Goal: Information Seeking & Learning: Learn about a topic

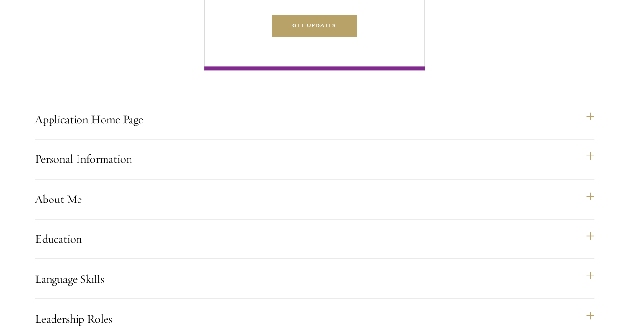
scroll to position [676, 0]
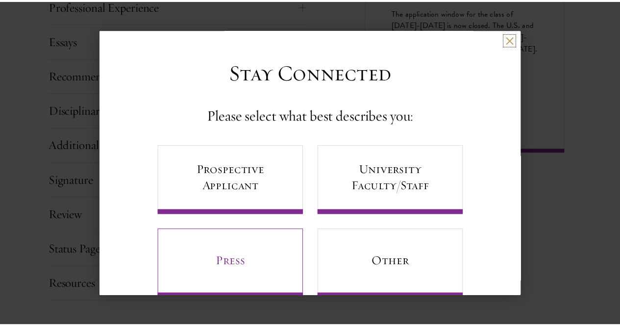
scroll to position [24, 0]
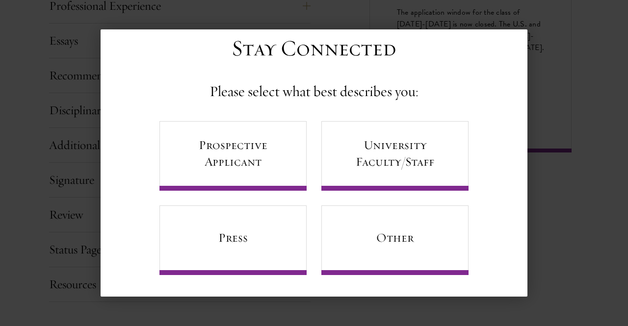
click at [576, 100] on div "Back Stay Connected Please select what best describes you: Prospective Applican…" at bounding box center [314, 162] width 628 height 267
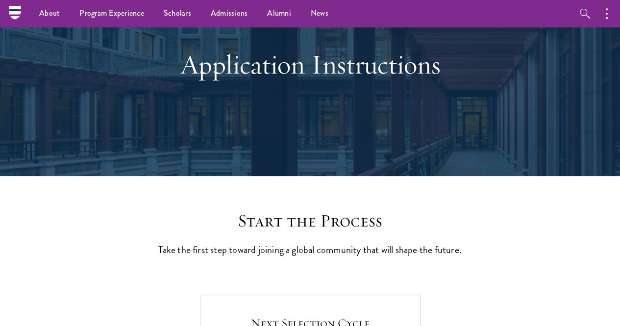
scroll to position [0, 0]
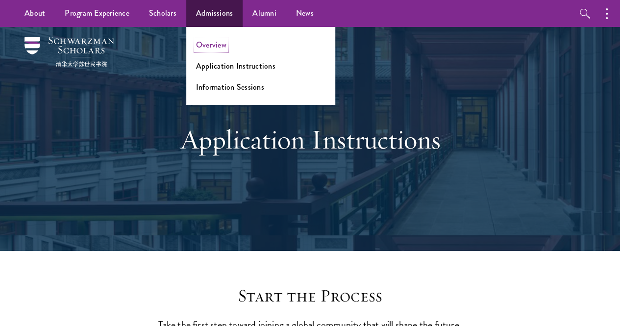
click at [209, 43] on link "Overview" at bounding box center [211, 44] width 30 height 11
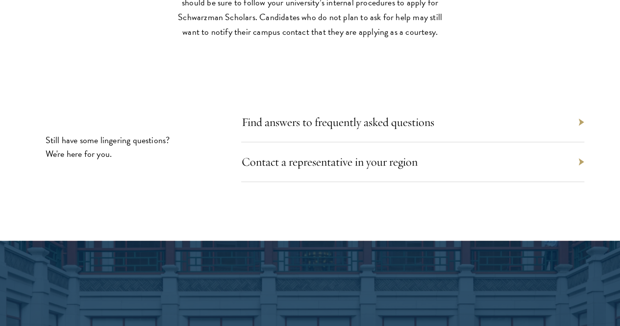
scroll to position [4306, 0]
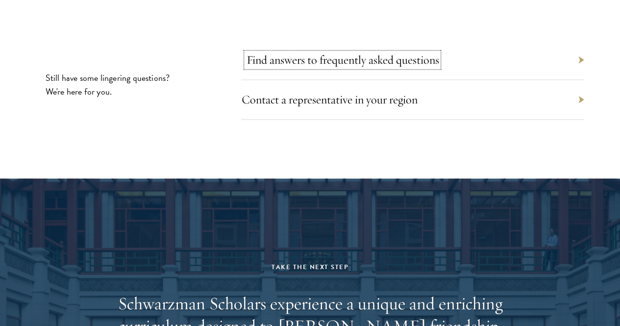
click at [362, 67] on link "Find answers to frequently asked questions" at bounding box center [342, 59] width 193 height 15
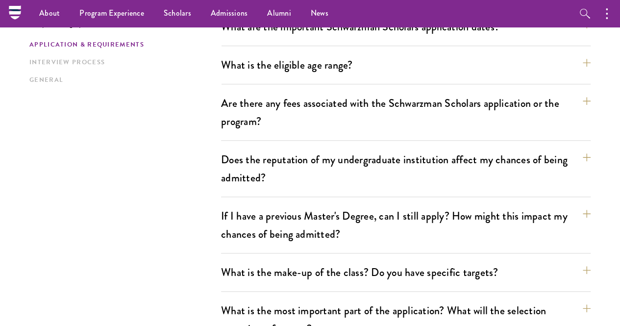
scroll to position [309, 0]
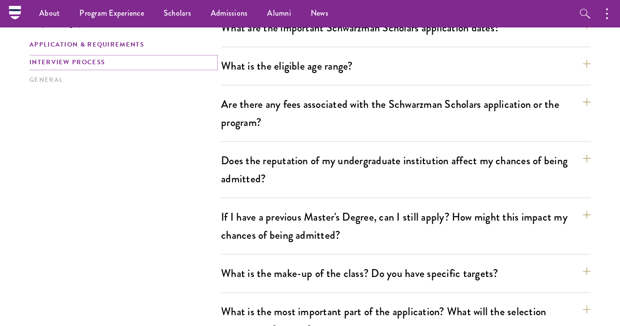
click at [114, 68] on link "Interview Process" at bounding box center [122, 62] width 186 height 10
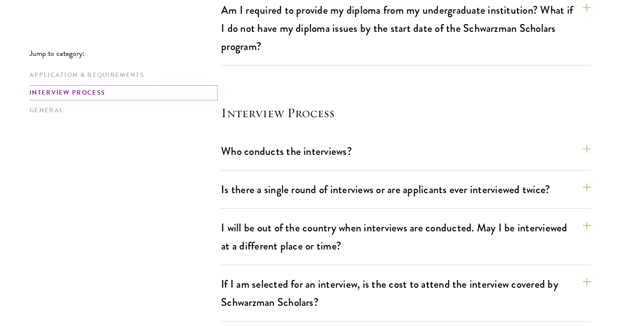
scroll to position [1161, 0]
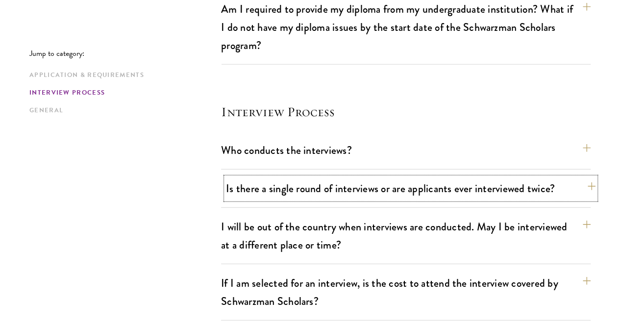
click at [352, 177] on button "Is there a single round of interviews or are applicants ever interviewed twice?" at bounding box center [411, 188] width 370 height 22
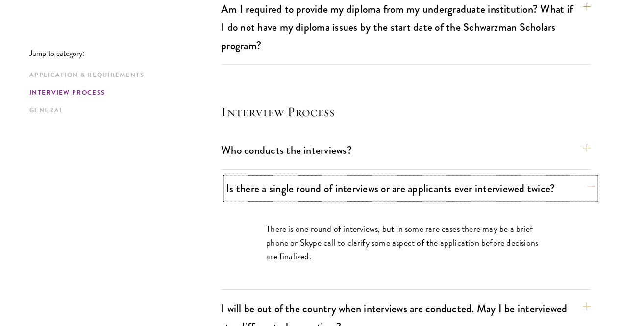
click at [352, 177] on button "Is there a single round of interviews or are applicants ever interviewed twice?" at bounding box center [411, 188] width 370 height 22
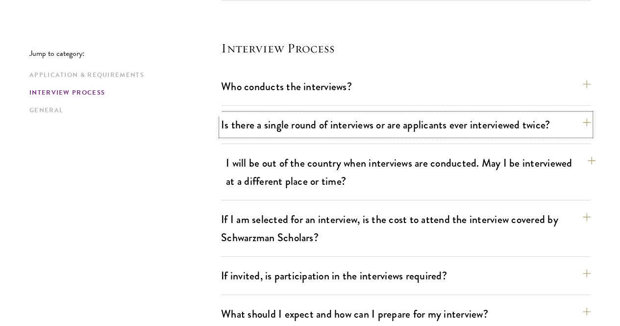
scroll to position [1226, 0]
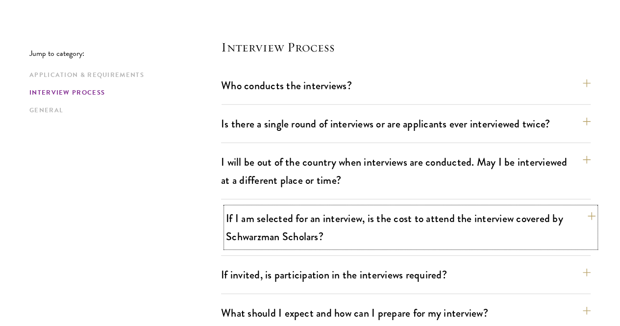
click at [339, 207] on button "If I am selected for an interview, is the cost to attend the interview covered …" at bounding box center [411, 227] width 370 height 40
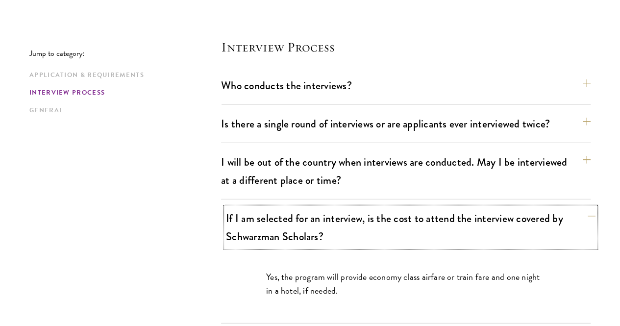
click at [339, 207] on button "If I am selected for an interview, is the cost to attend the interview covered …" at bounding box center [411, 227] width 370 height 40
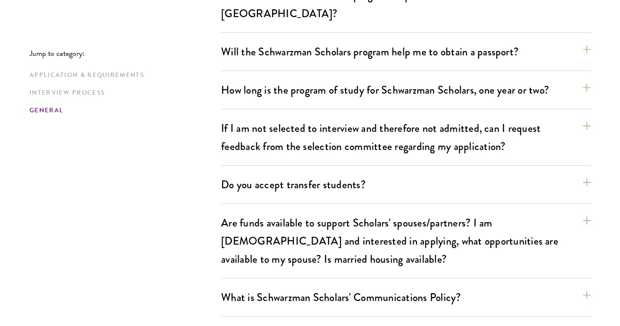
scroll to position [1686, 0]
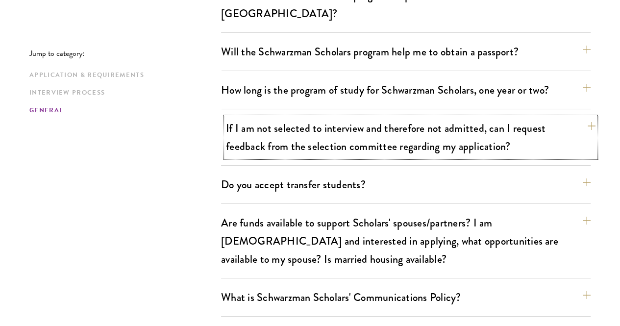
click at [298, 117] on button "If I am not selected to interview and therefore not admitted, can I request fee…" at bounding box center [411, 137] width 370 height 40
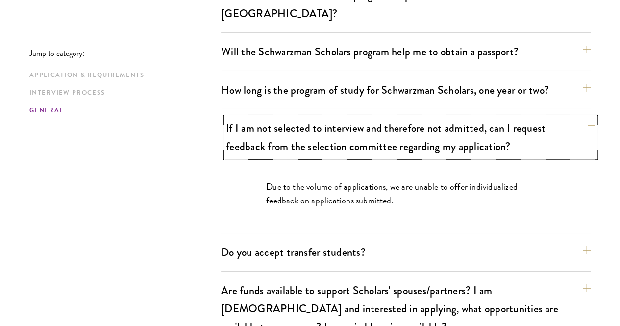
click at [298, 117] on button "If I am not selected to interview and therefore not admitted, can I request fee…" at bounding box center [411, 137] width 370 height 40
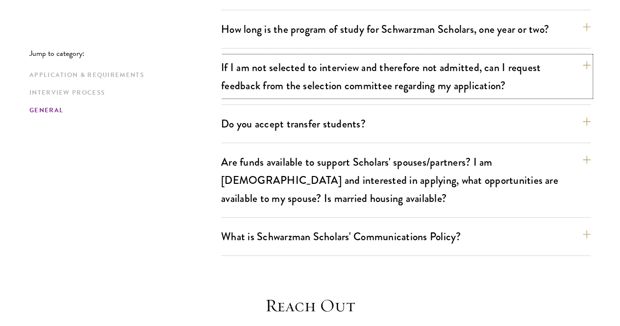
scroll to position [1747, 0]
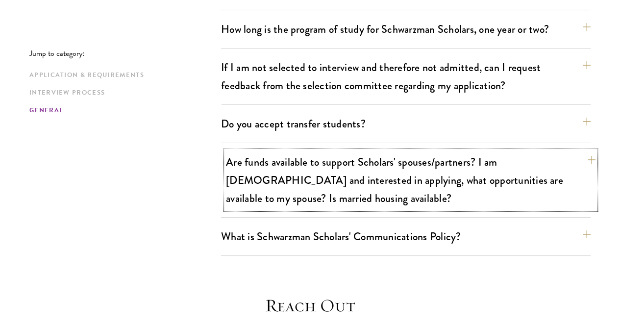
click at [353, 151] on button "Are funds available to support Scholars' spouses/partners? I am married and int…" at bounding box center [411, 180] width 370 height 58
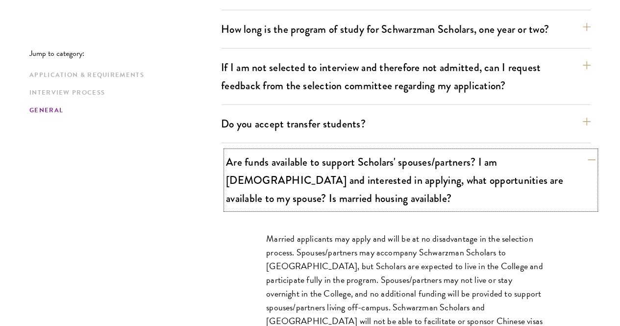
click at [353, 151] on button "Are funds available to support Scholars' spouses/partners? I am married and int…" at bounding box center [411, 180] width 370 height 58
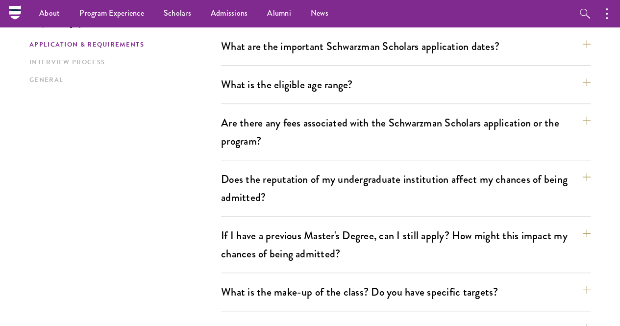
scroll to position [0, 0]
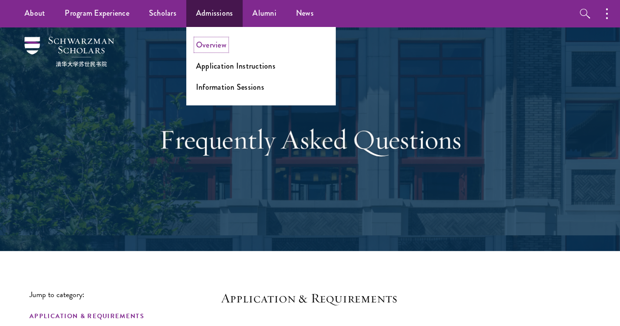
click at [202, 48] on link "Overview" at bounding box center [211, 44] width 30 height 11
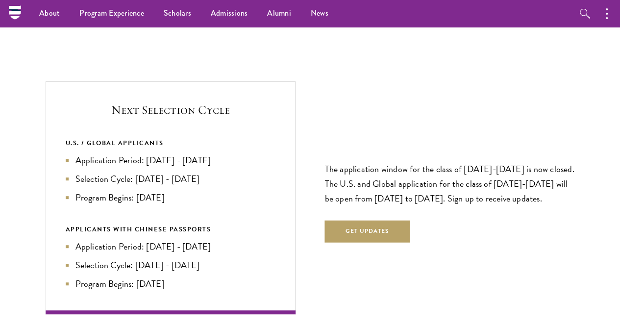
scroll to position [2016, 0]
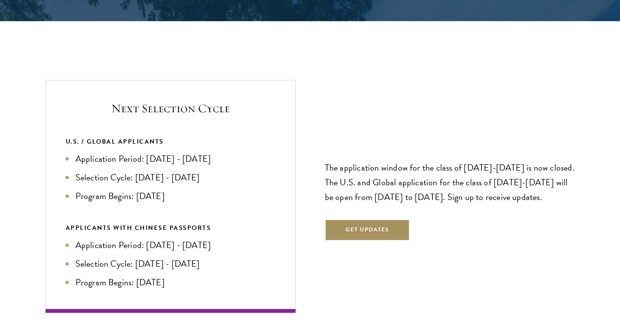
click at [371, 219] on button "Get Updates" at bounding box center [367, 230] width 85 height 22
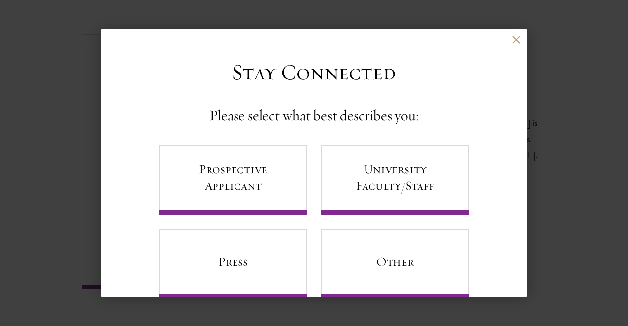
click at [511, 40] on button at bounding box center [515, 39] width 8 height 8
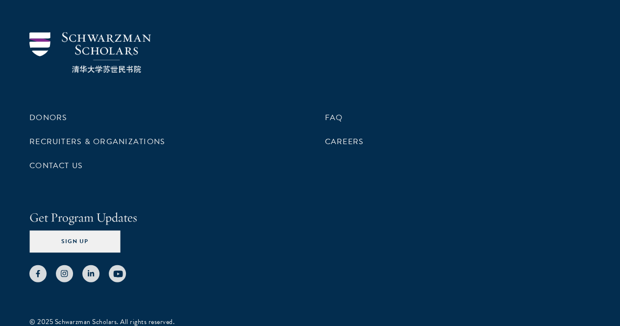
scroll to position [4811, 0]
